Goal: Communication & Community: Answer question/provide support

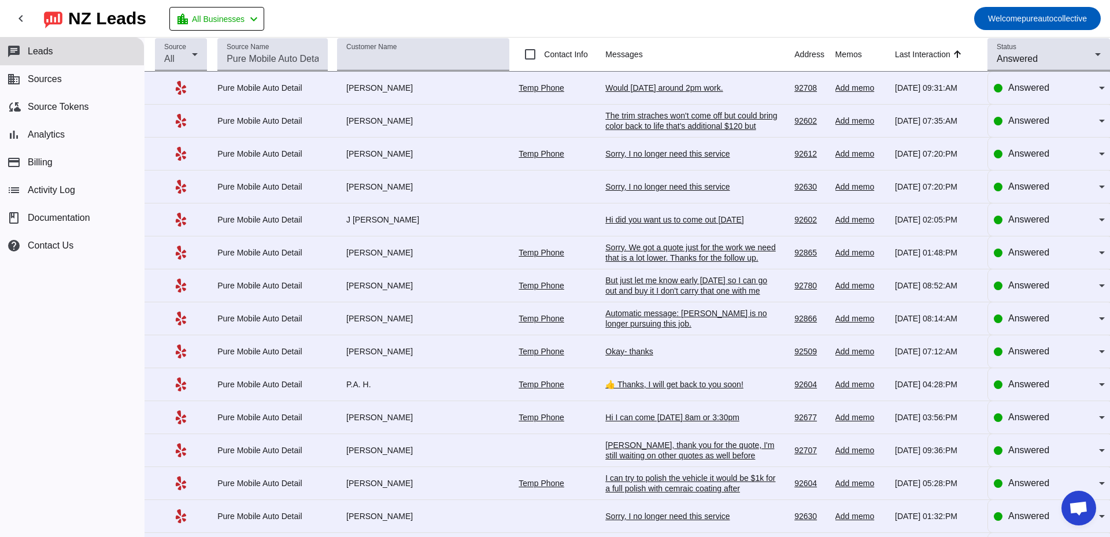
click at [638, 90] on div "Would [DATE] around 2pm work." at bounding box center [691, 88] width 173 height 10
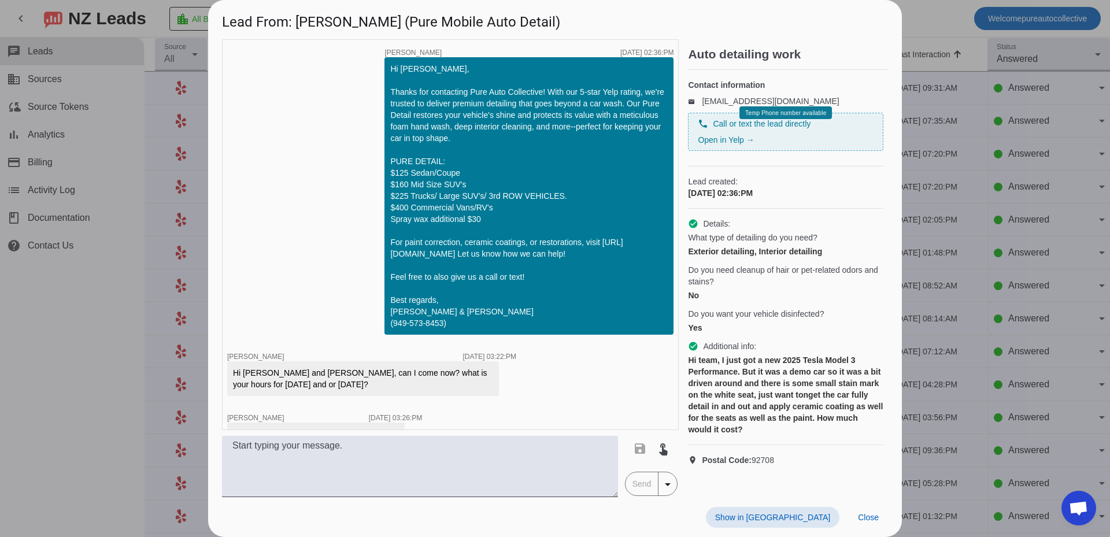
scroll to position [1166, 0]
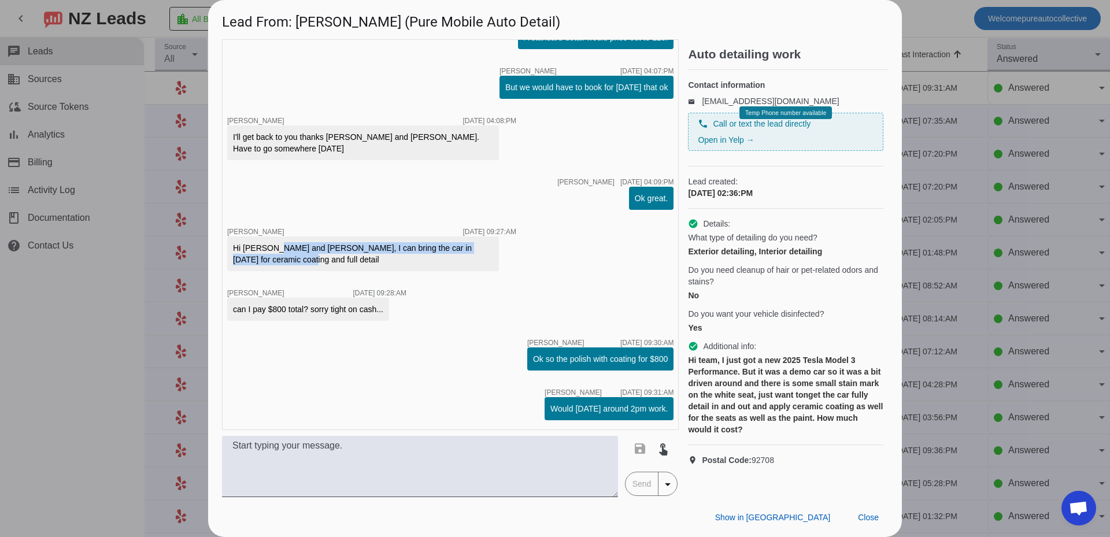
drag, startPoint x: 270, startPoint y: 249, endPoint x: 566, endPoint y: 258, distance: 296.1
click at [566, 258] on div "timer close Edwin G. 9/23/2025, 02:36:PM Hi Kevin, Thanks for contacting Pure A…" at bounding box center [450, 234] width 457 height 391
click at [533, 254] on div "timer close Edwin G. 9/23/2025, 02:36:PM Hi Kevin, Thanks for contacting Pure A…" at bounding box center [450, 234] width 457 height 391
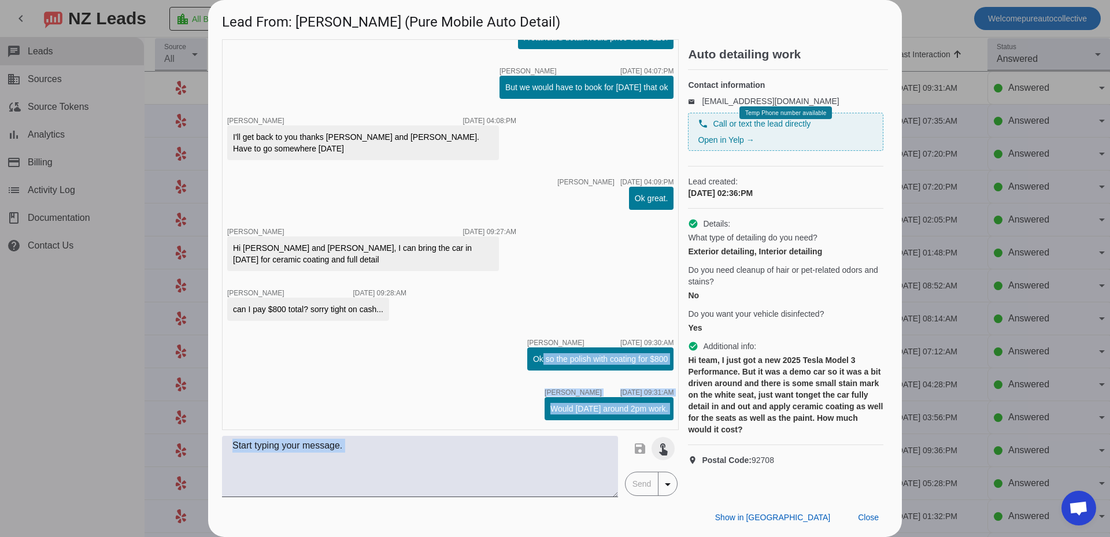
drag, startPoint x: 531, startPoint y: 359, endPoint x: 672, endPoint y: 438, distance: 161.0
click at [678, 438] on div "timer close Edwin G. 9/23/2025, 02:36:PM Hi Kevin, Thanks for contacting Pure A…" at bounding box center [450, 268] width 457 height 458
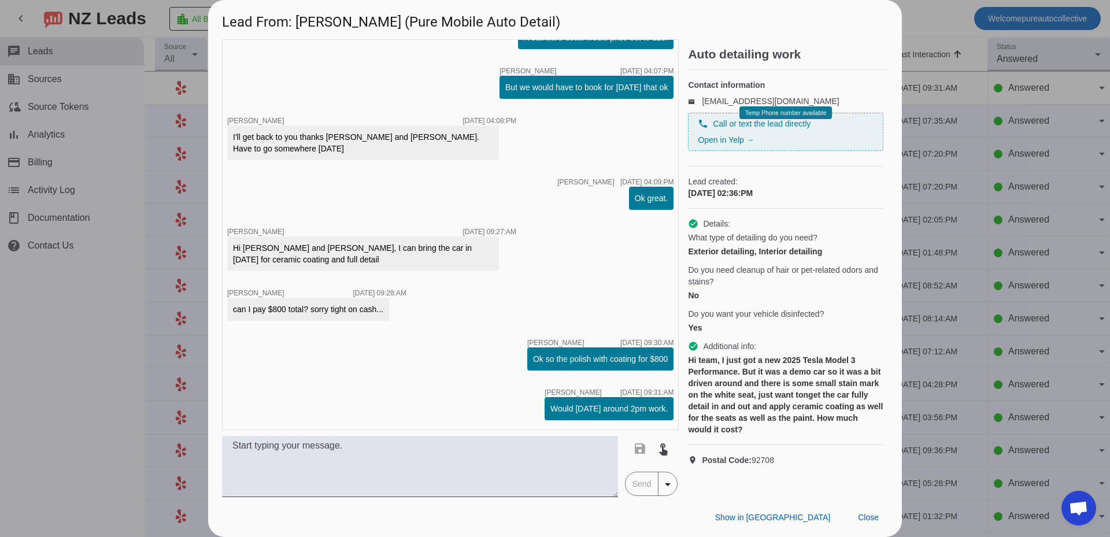
click at [467, 370] on div "timer close Edwin G. 9/23/2025, 02:36:PM Hi Kevin, Thanks for contacting Pure A…" at bounding box center [450, 234] width 457 height 391
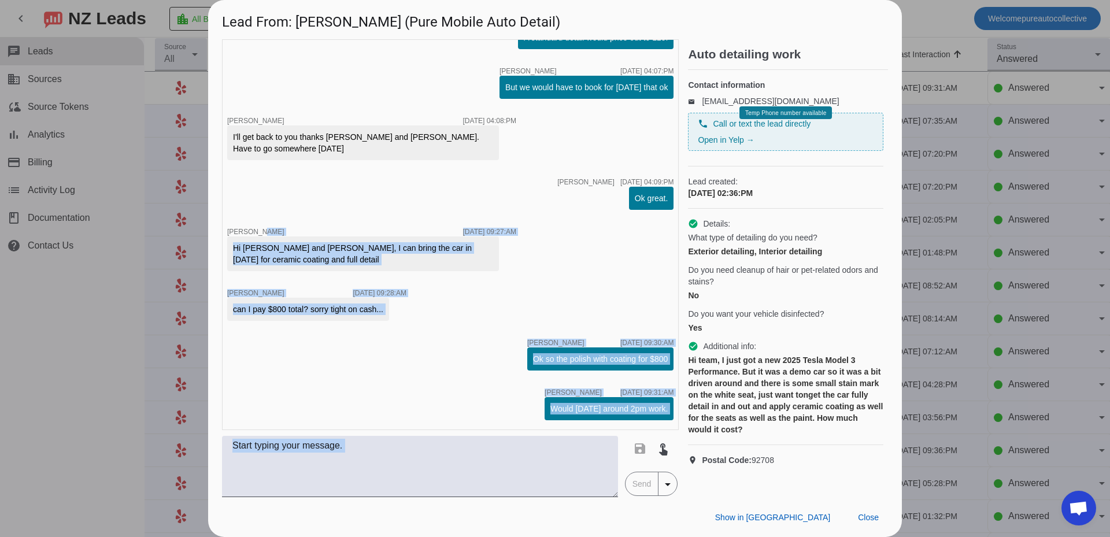
drag, startPoint x: 644, startPoint y: 434, endPoint x: 292, endPoint y: 209, distance: 417.7
click at [292, 209] on div "timer close Edwin G. 9/23/2025, 02:36:PM Hi Kevin, Thanks for contacting Pure A…" at bounding box center [450, 268] width 457 height 458
click at [334, 222] on div "timer close Edwin G. 9/23/2025, 02:36:PM Hi Kevin, Thanks for contacting Pure A…" at bounding box center [450, 234] width 457 height 391
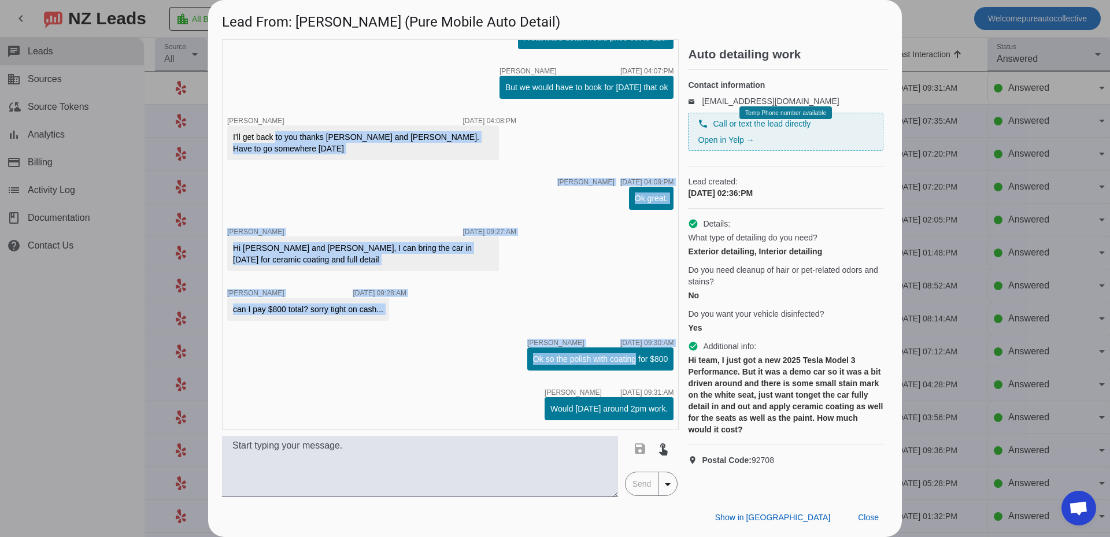
drag, startPoint x: 315, startPoint y: 154, endPoint x: 568, endPoint y: 340, distance: 314.6
click at [621, 370] on div "timer close Edwin G. 9/23/2025, 02:36:PM Hi Kevin, Thanks for contacting Pure A…" at bounding box center [450, 234] width 457 height 391
click at [436, 260] on div "Hi [PERSON_NAME] and [PERSON_NAME], I can bring the car in [DATE] for ceramic c…" at bounding box center [363, 253] width 260 height 23
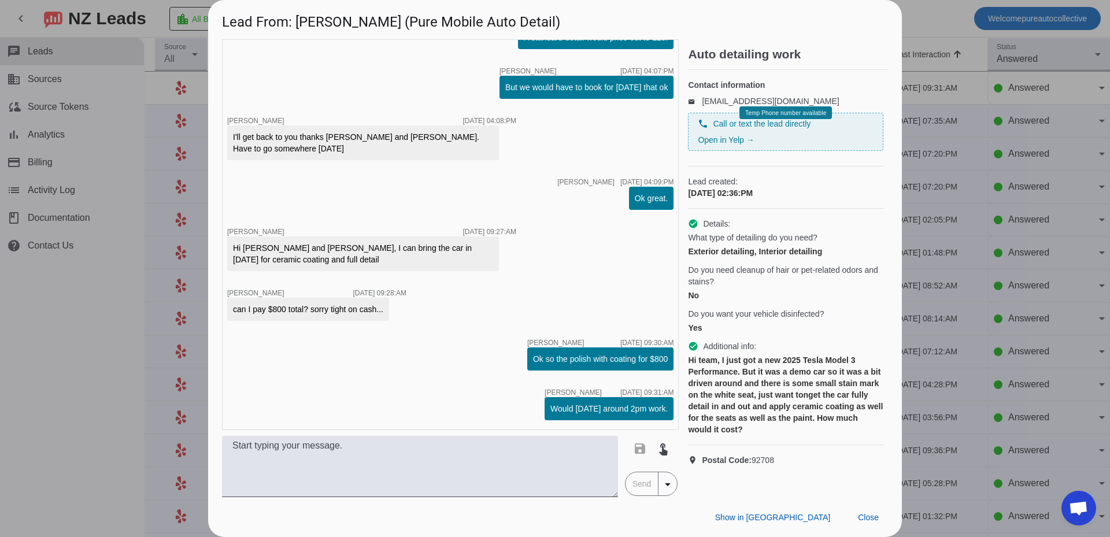
click at [1018, 205] on div at bounding box center [555, 268] width 1110 height 537
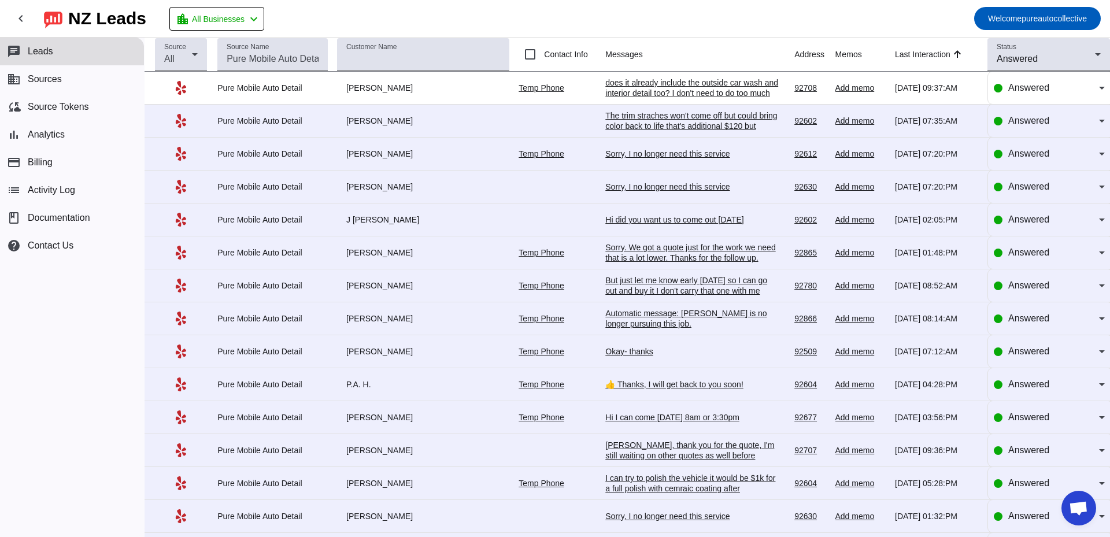
click at [692, 95] on div "does it already include the outside car wash and interior detail too? I don't n…" at bounding box center [691, 98] width 173 height 42
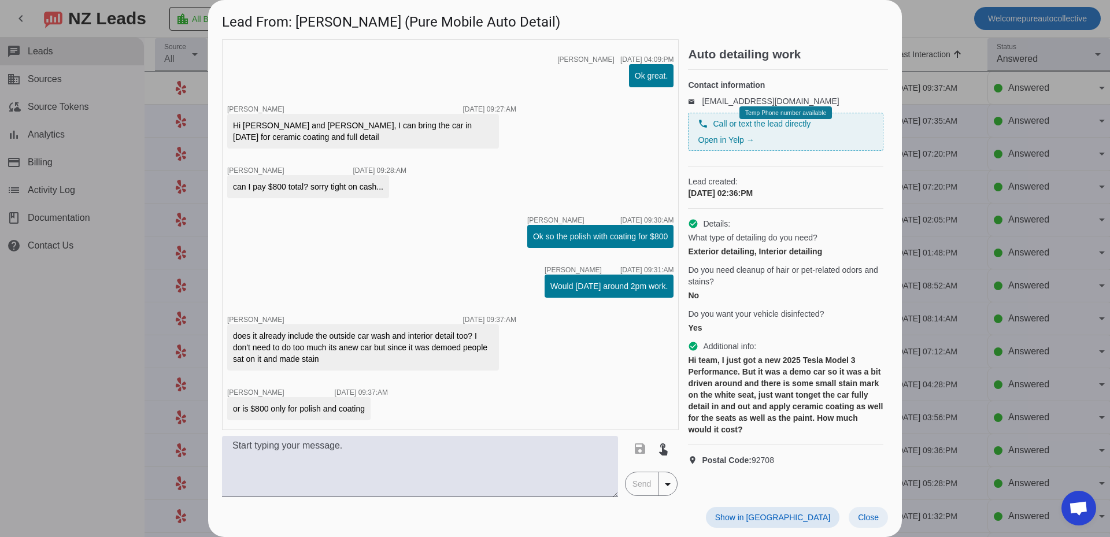
scroll to position [1289, 0]
click at [871, 518] on span "Close" at bounding box center [868, 517] width 21 height 9
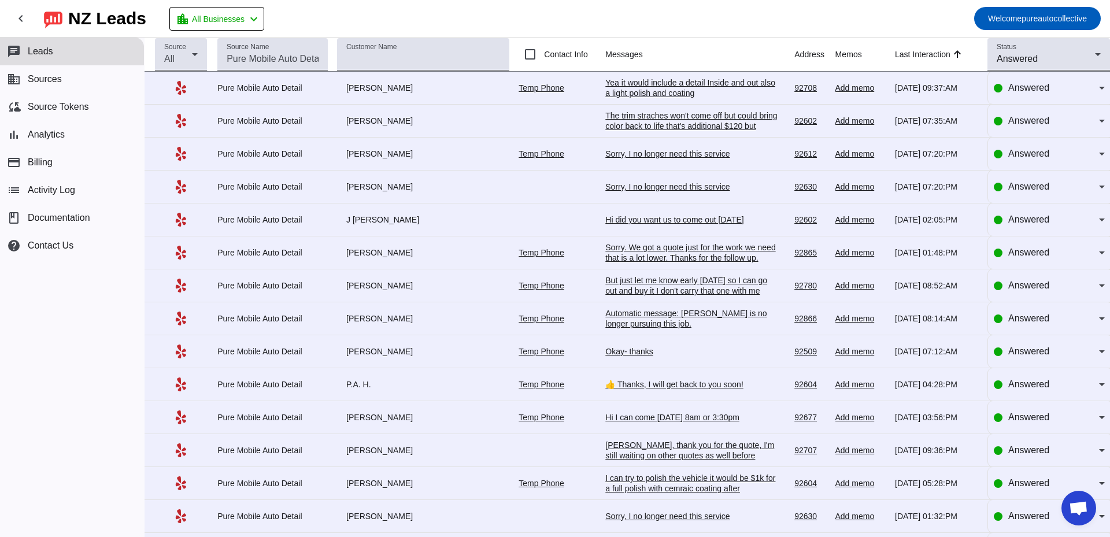
click at [653, 95] on div "Yea it would include a detail Inside and out also a light polish and coating" at bounding box center [691, 87] width 173 height 21
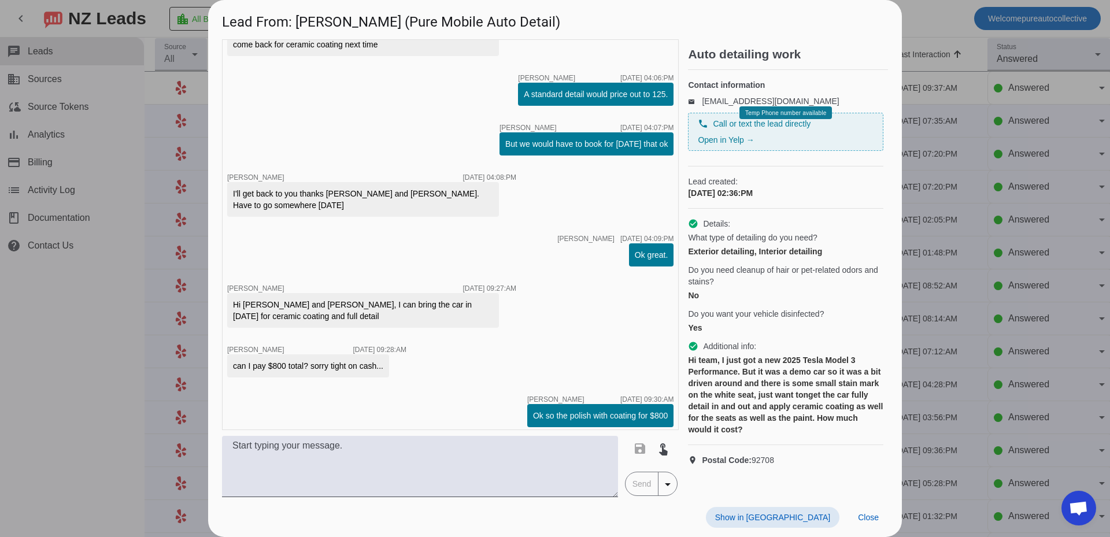
scroll to position [1339, 0]
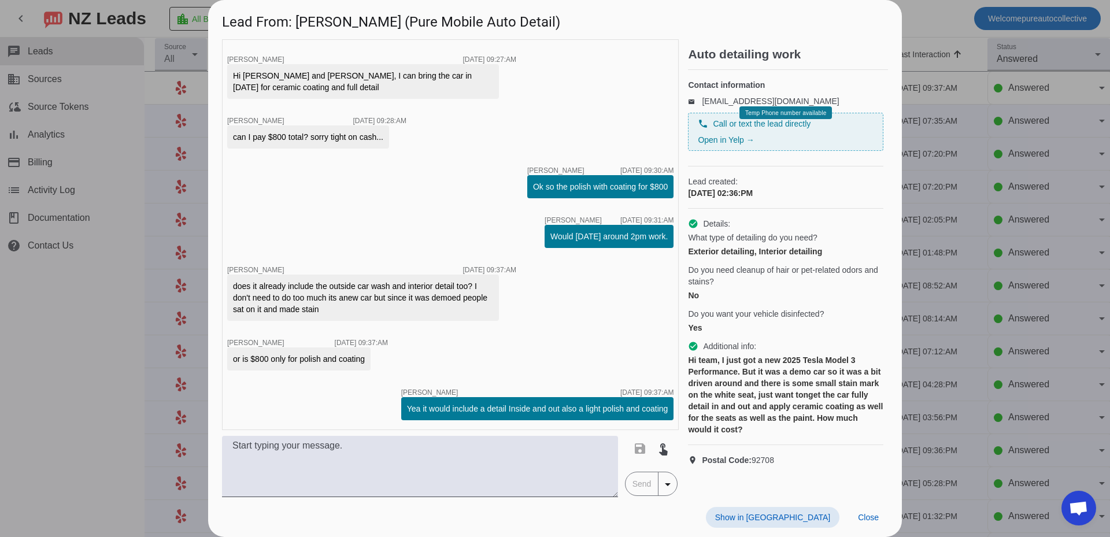
click at [1043, 278] on div at bounding box center [555, 268] width 1110 height 537
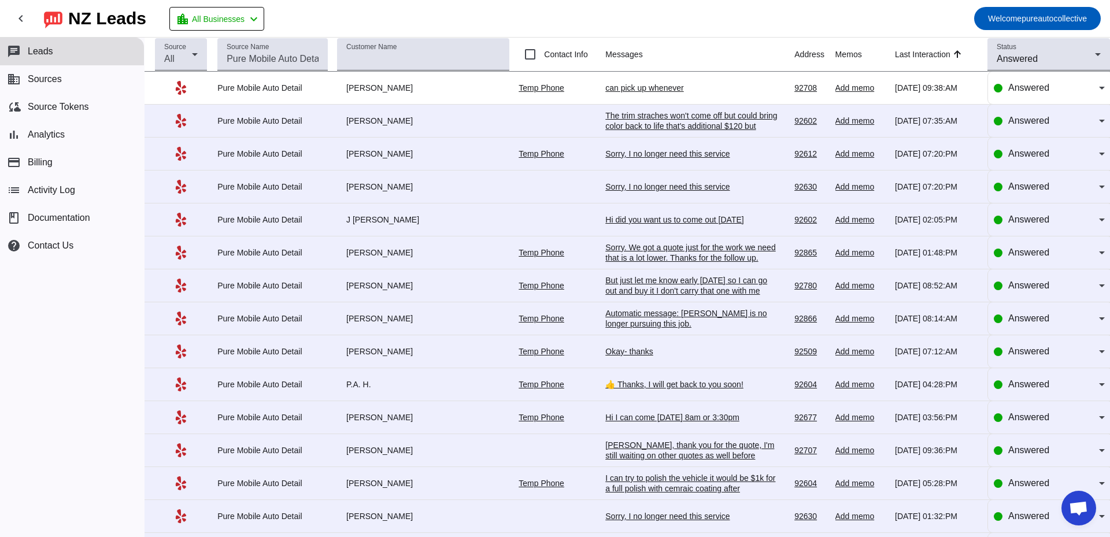
click at [605, 88] on div "can pick up whenever" at bounding box center [691, 88] width 173 height 10
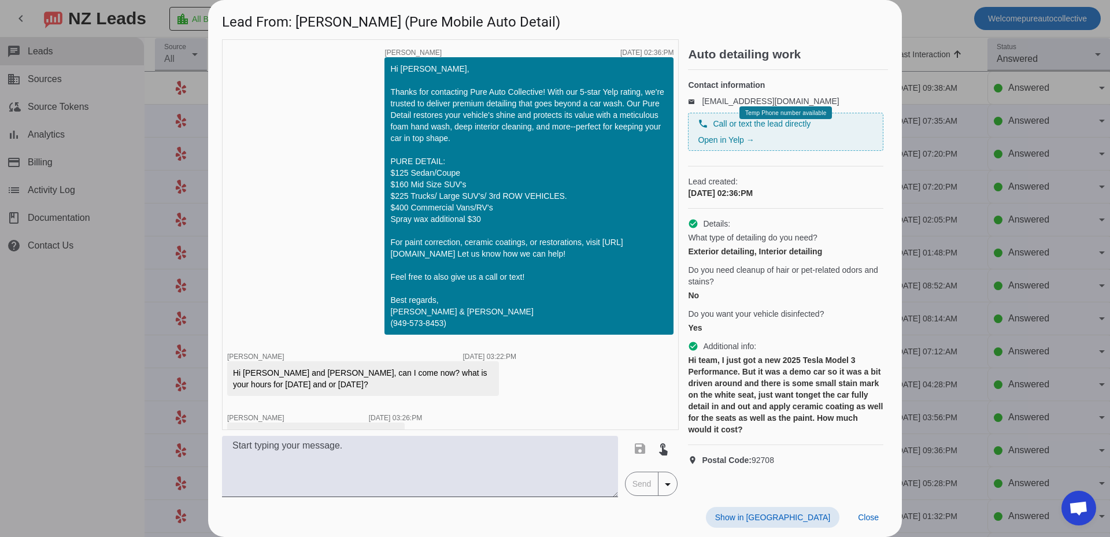
scroll to position [1438, 0]
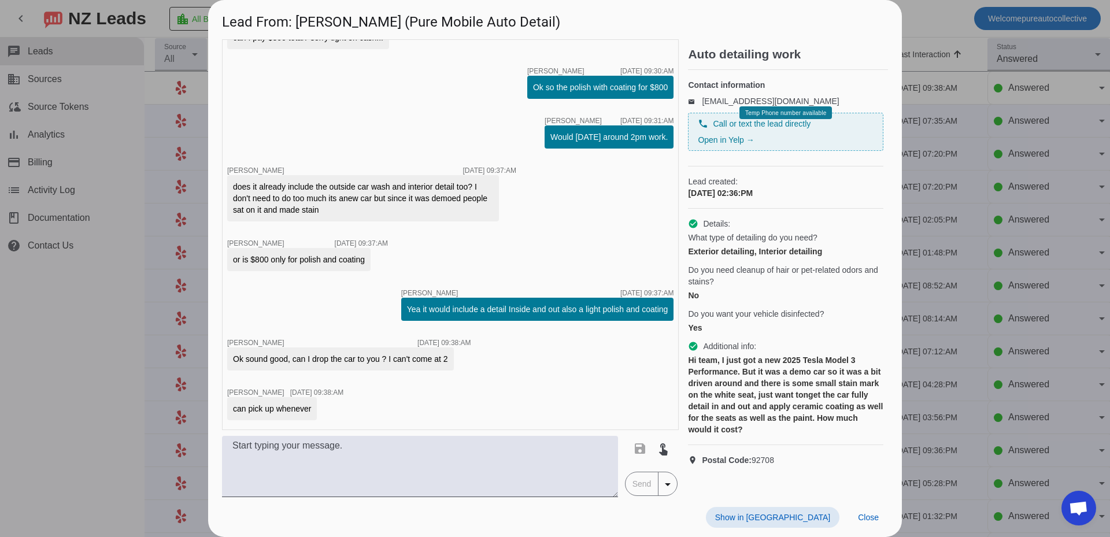
click at [198, 203] on div at bounding box center [555, 268] width 1110 height 537
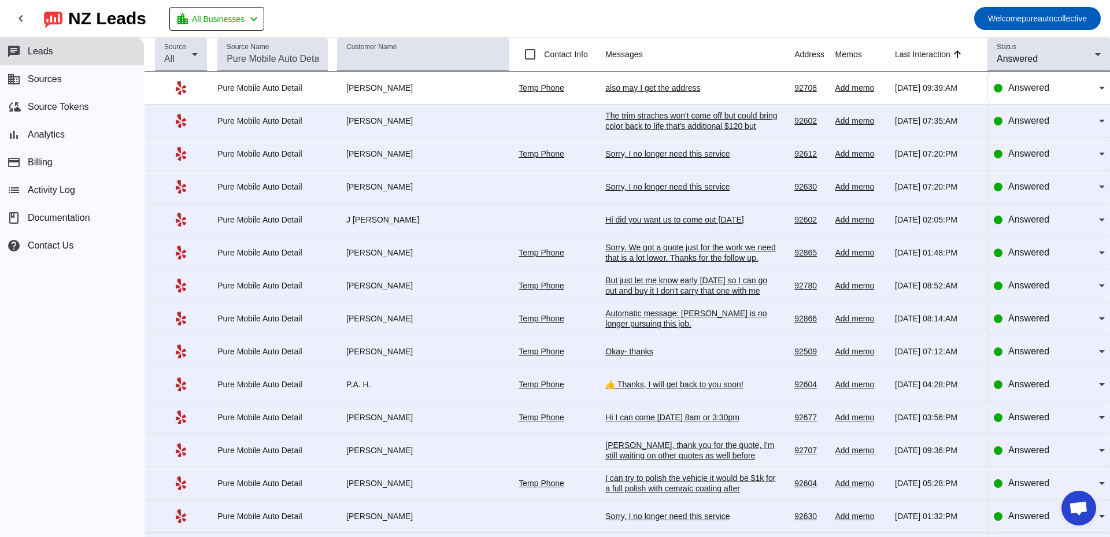
click at [614, 92] on div "also may I get the address" at bounding box center [691, 88] width 173 height 10
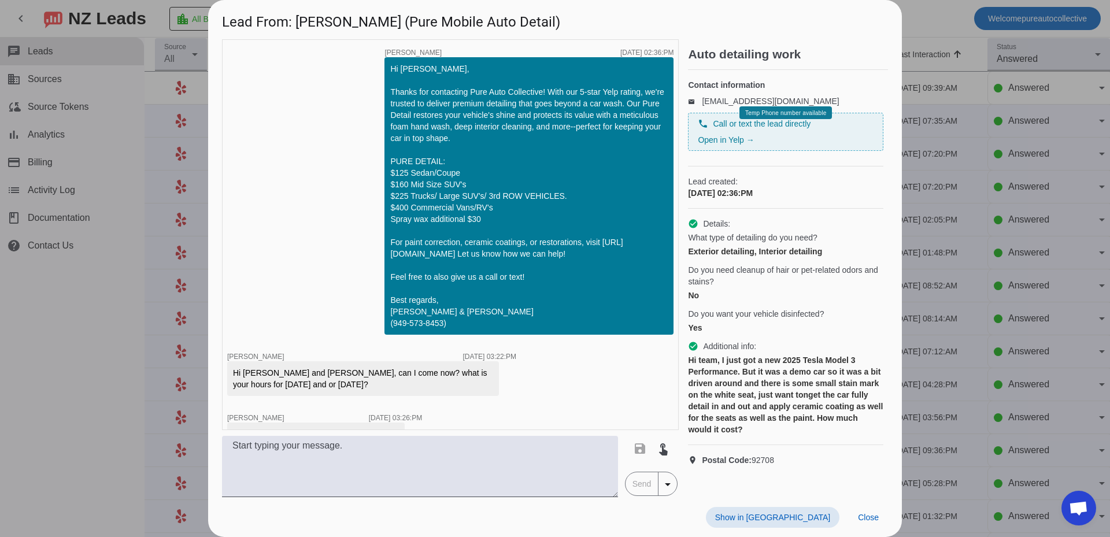
scroll to position [1488, 0]
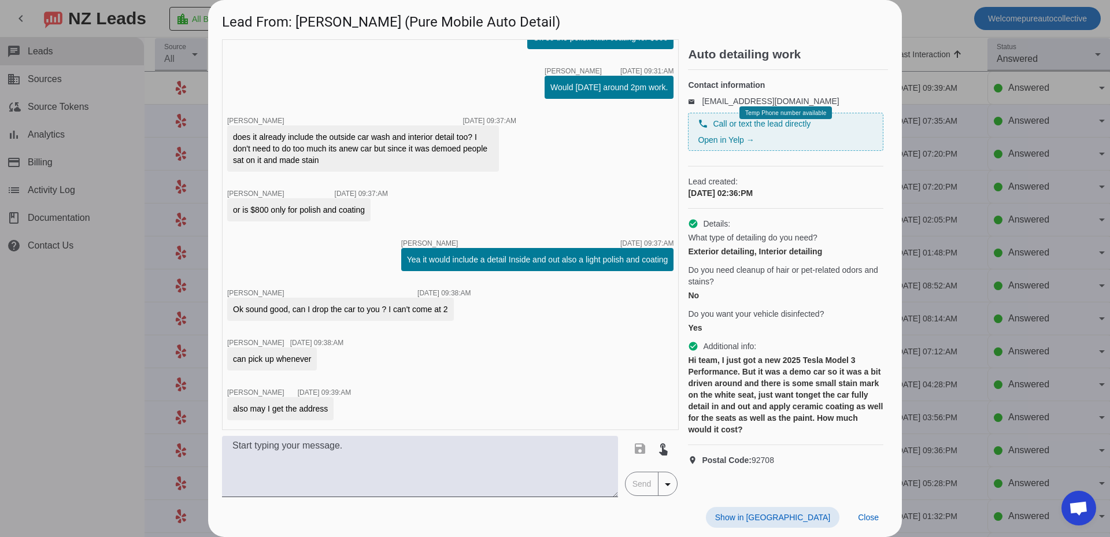
click at [190, 294] on div at bounding box center [555, 268] width 1110 height 537
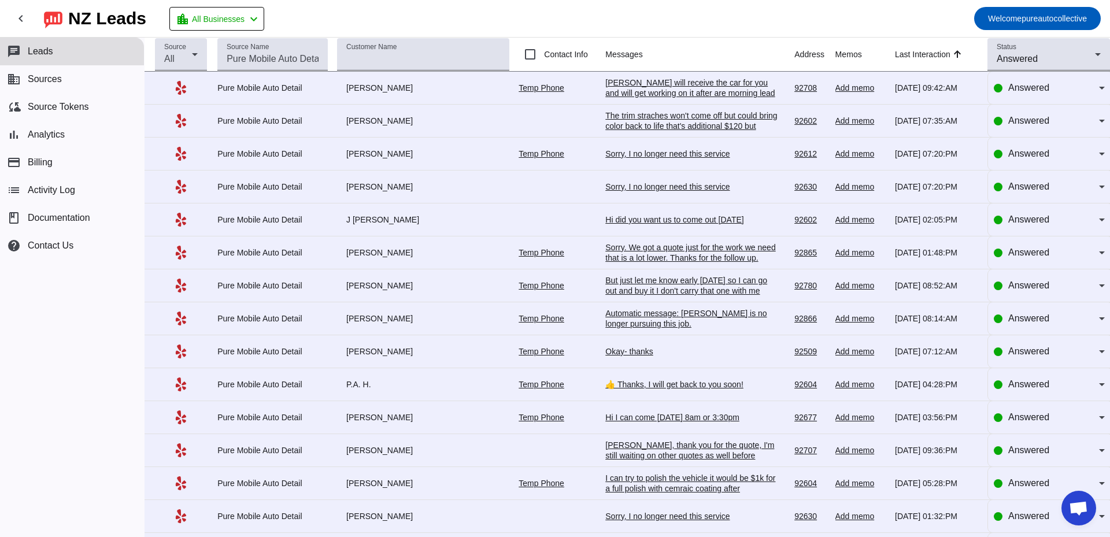
click at [612, 96] on div "[PERSON_NAME] will receive the car for you and will get working on it after are…" at bounding box center [691, 87] width 173 height 21
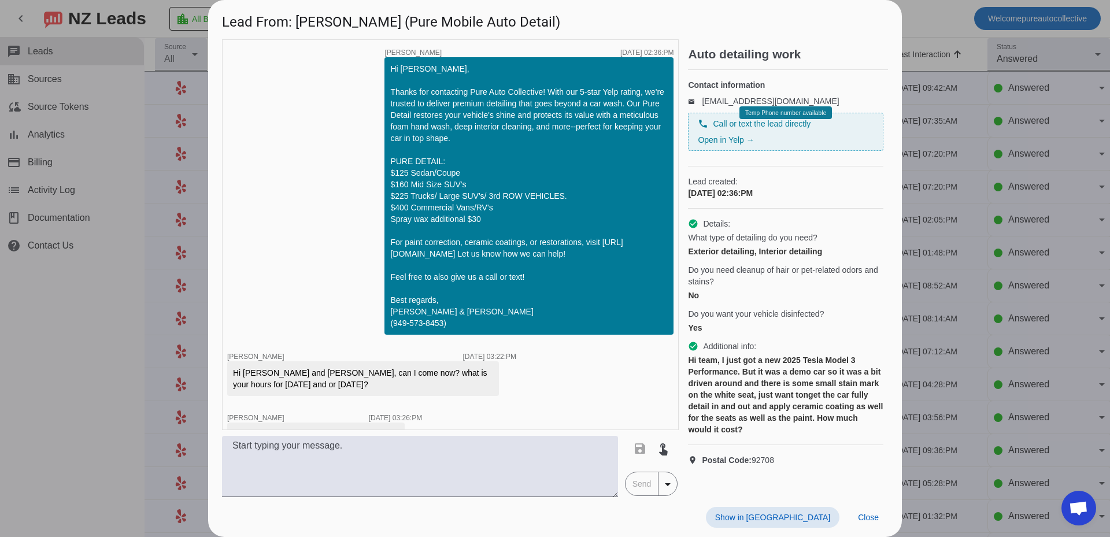
scroll to position [1706, 0]
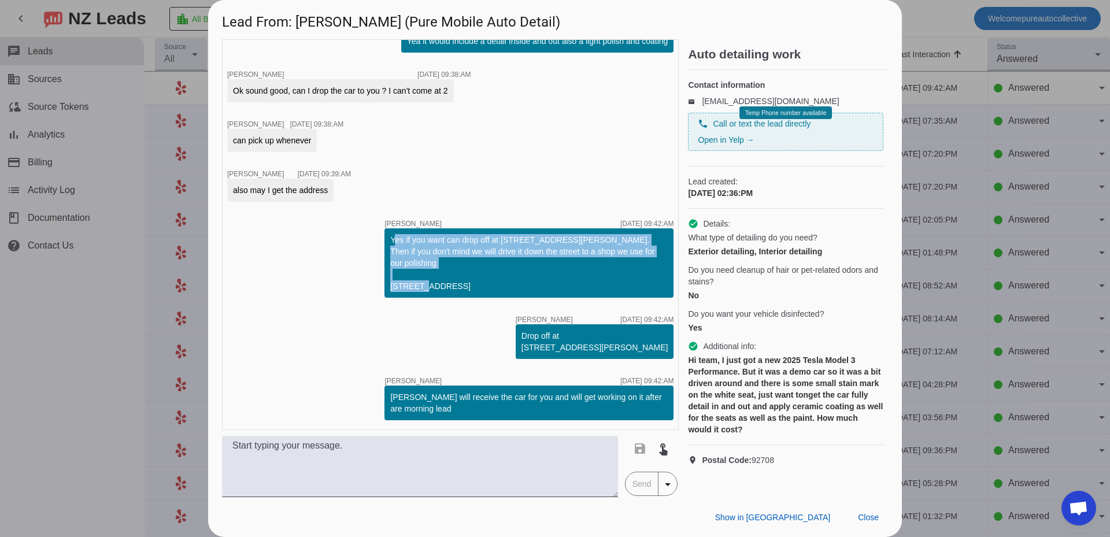
drag, startPoint x: 381, startPoint y: 238, endPoint x: 542, endPoint y: 258, distance: 162.0
click at [542, 258] on div "Yes if you want can drop off at [STREET_ADDRESS][PERSON_NAME]. Then if you don'…" at bounding box center [528, 263] width 277 height 58
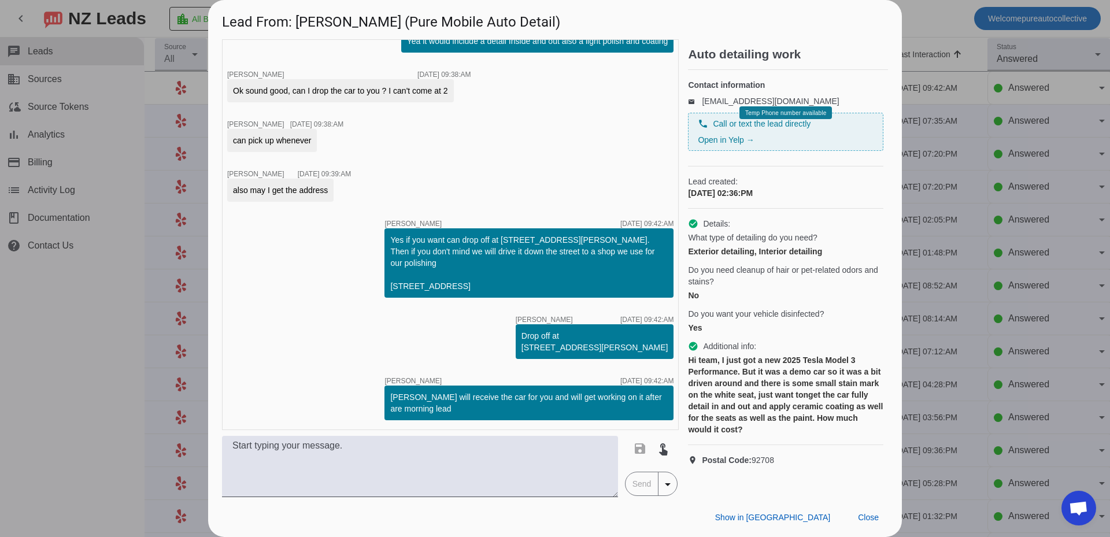
drag, startPoint x: 378, startPoint y: 283, endPoint x: 635, endPoint y: 295, distance: 256.9
click at [635, 295] on div "Yes if you want can drop off at [STREET_ADDRESS][PERSON_NAME]. Then if you don'…" at bounding box center [528, 262] width 289 height 69
click at [567, 286] on div "Yes if you want can drop off at [STREET_ADDRESS][PERSON_NAME]. Then if you don'…" at bounding box center [528, 263] width 277 height 58
drag, startPoint x: 514, startPoint y: 335, endPoint x: 620, endPoint y: 358, distance: 108.4
click at [620, 358] on div "Drop off at [STREET_ADDRESS][PERSON_NAME]" at bounding box center [595, 341] width 158 height 35
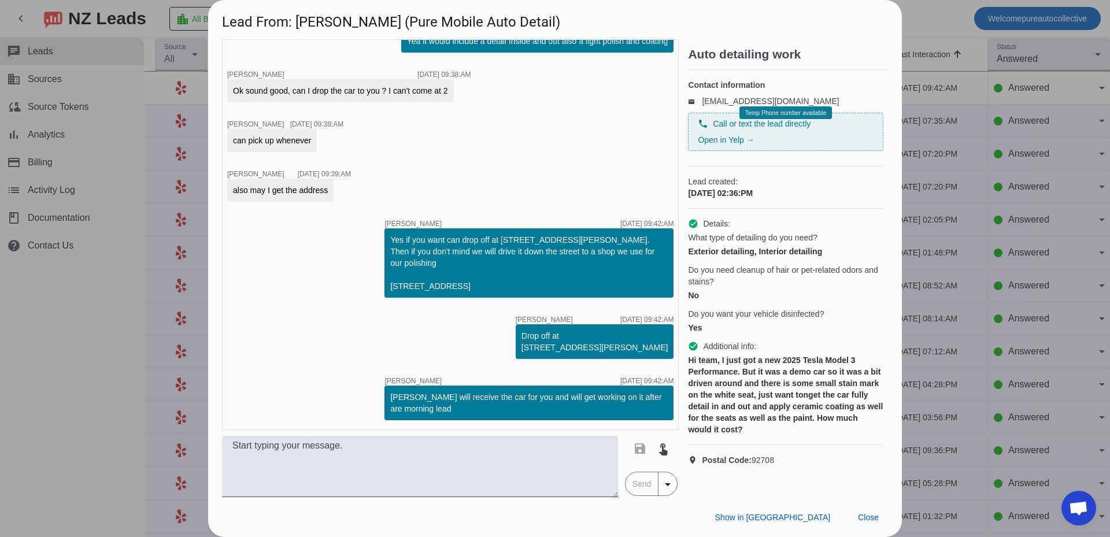
click at [541, 383] on div "timer close [PERSON_NAME] [DATE] 09:42:AM" at bounding box center [528, 381] width 289 height 8
click at [940, 246] on div at bounding box center [555, 268] width 1110 height 537
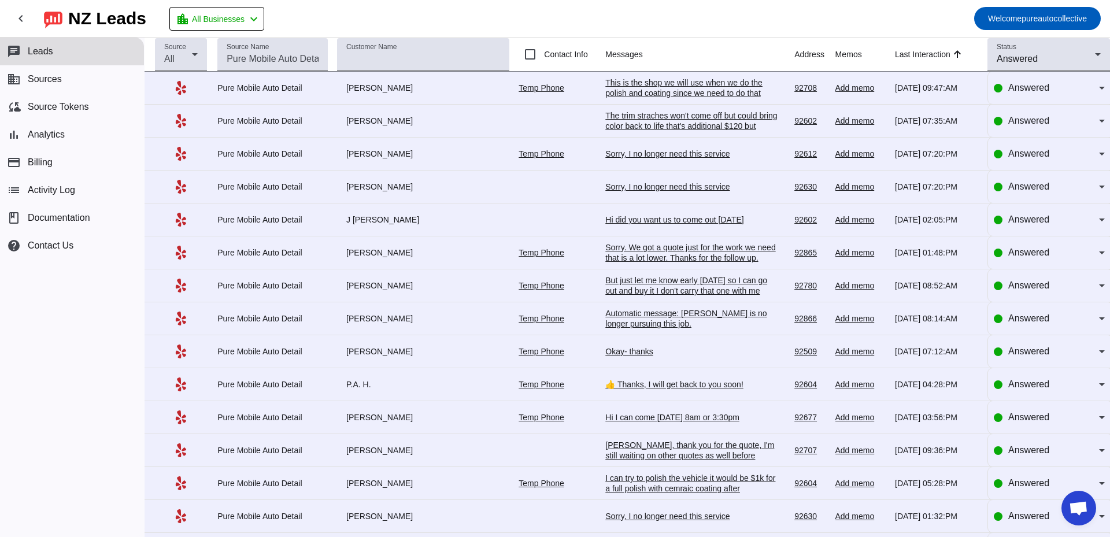
click at [660, 86] on div "This is the shop we will use when we do the polish and coating since we need to…" at bounding box center [691, 92] width 173 height 31
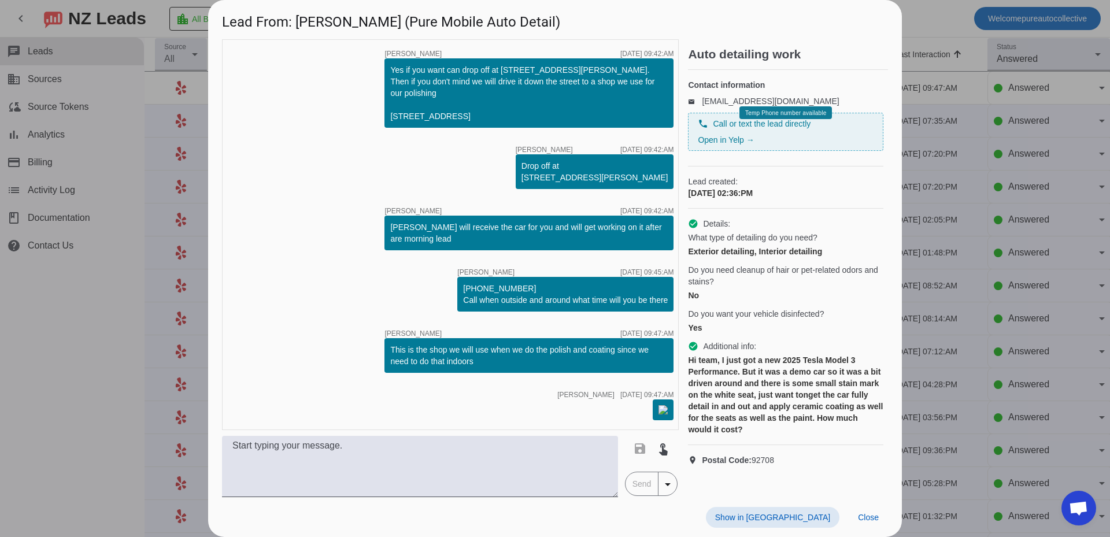
scroll to position [1959, 0]
click at [976, 232] on div at bounding box center [555, 268] width 1110 height 537
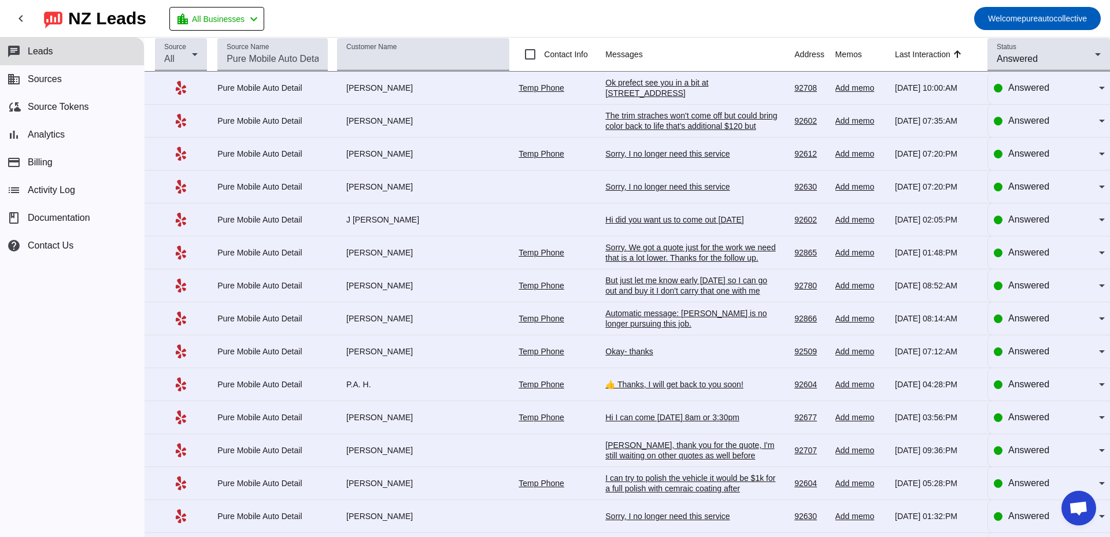
click at [644, 90] on div "Ok prefect see you in a bit at 2091 business center dr" at bounding box center [691, 87] width 173 height 21
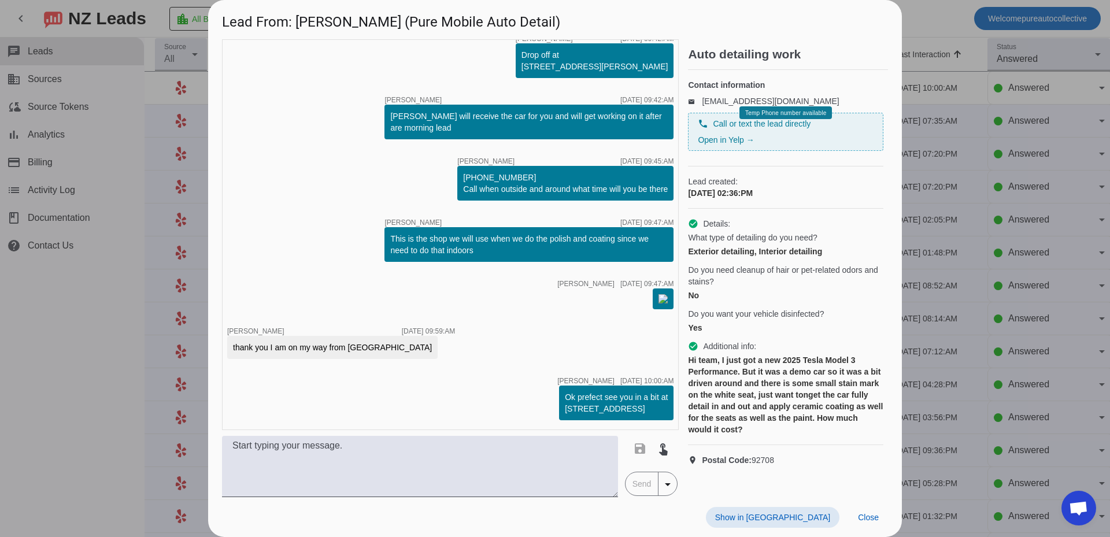
scroll to position [1874, 0]
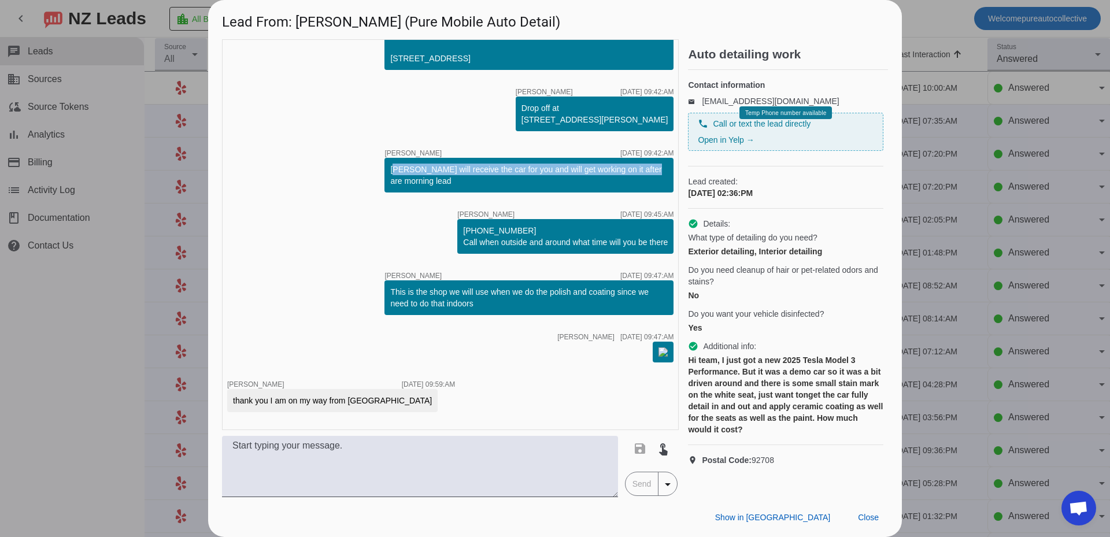
drag, startPoint x: 370, startPoint y: 231, endPoint x: 632, endPoint y: 231, distance: 262.4
click at [632, 231] on div "timer close Edwin G. 9/23/2025, 02:36:PM Hi Kevin, Thanks for contacting Pure A…" at bounding box center [450, 234] width 457 height 391
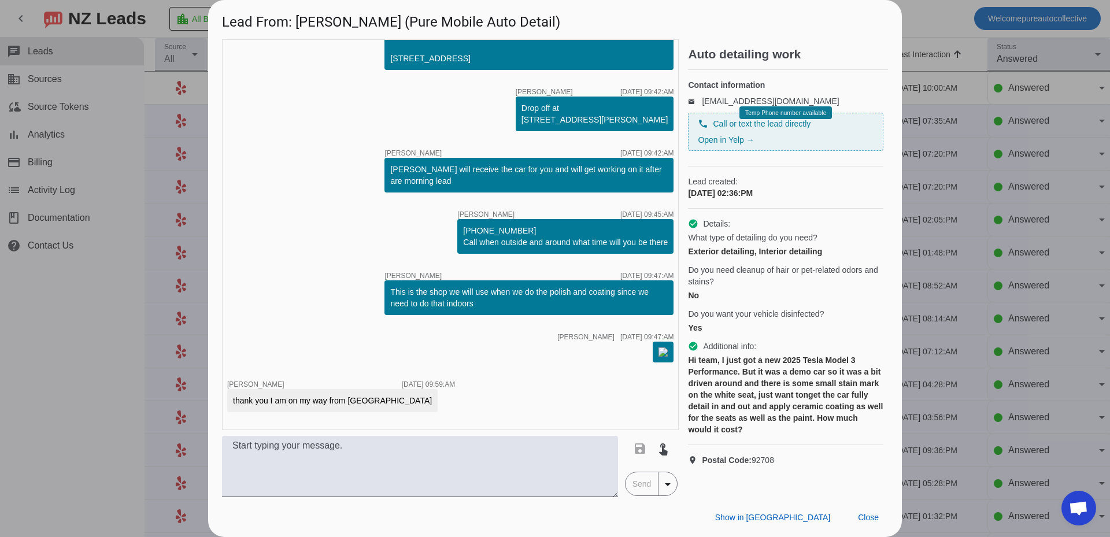
click at [596, 187] on div "[PERSON_NAME] will receive the car for you and will get working on it after are…" at bounding box center [528, 175] width 277 height 23
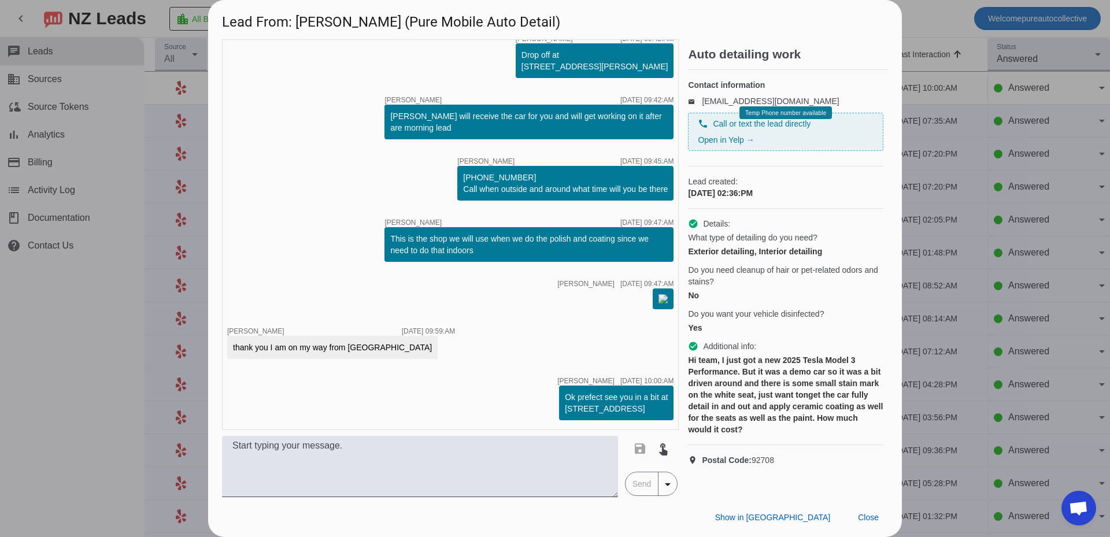
click at [949, 258] on div at bounding box center [555, 268] width 1110 height 537
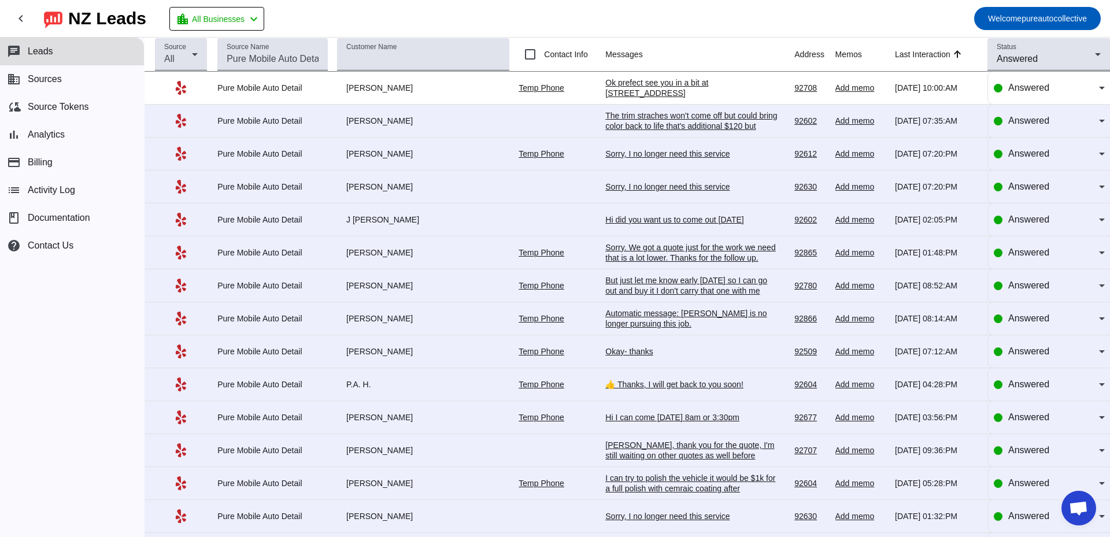
click at [621, 34] on mat-toolbar-row "chevron_left NZ Leads location_city All Businesses chevron_left Welcome pureaut…" at bounding box center [555, 18] width 1110 height 37
